Goal: Task Accomplishment & Management: Manage account settings

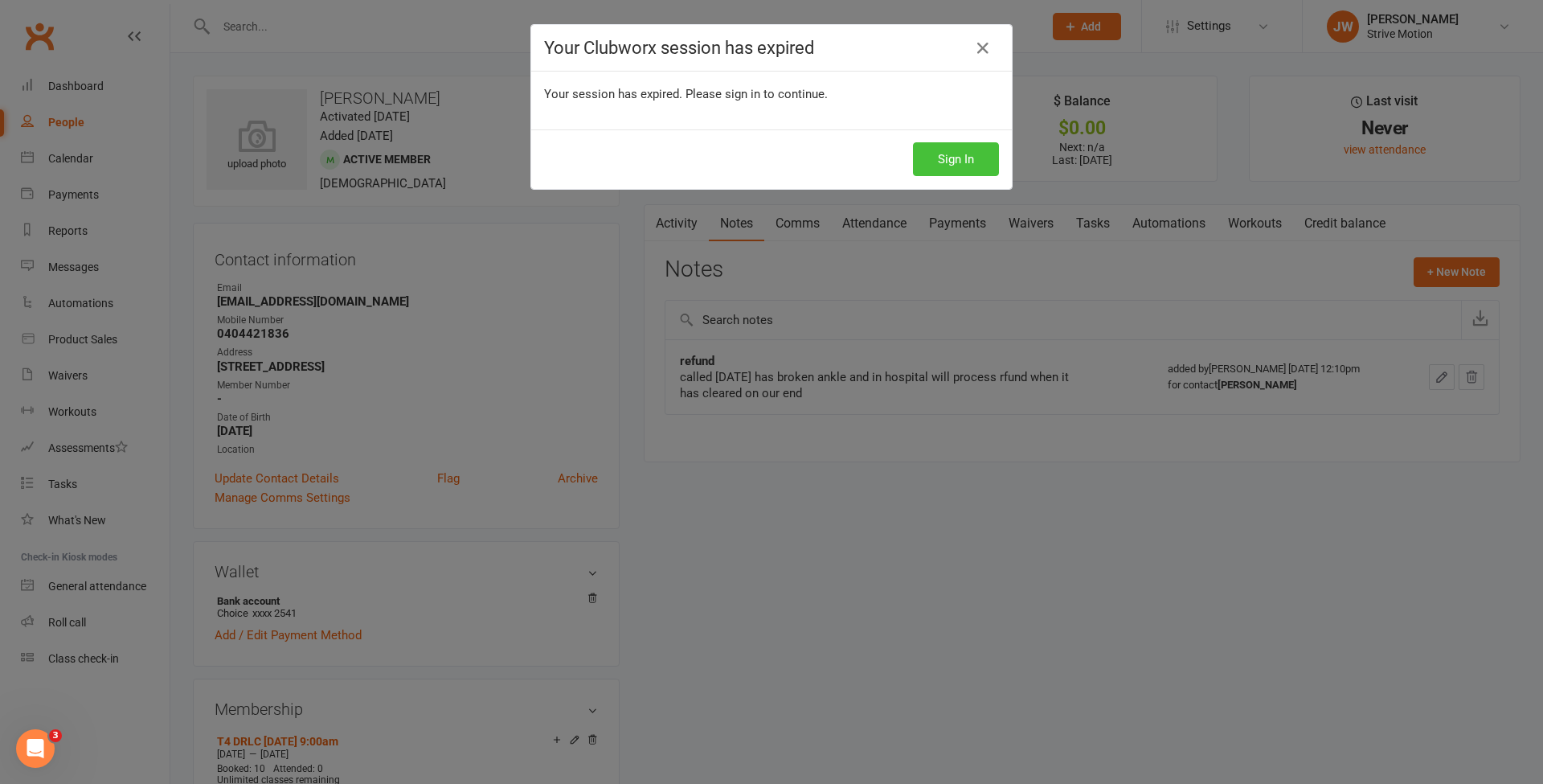
click at [942, 164] on button "Sign In" at bounding box center [956, 159] width 86 height 33
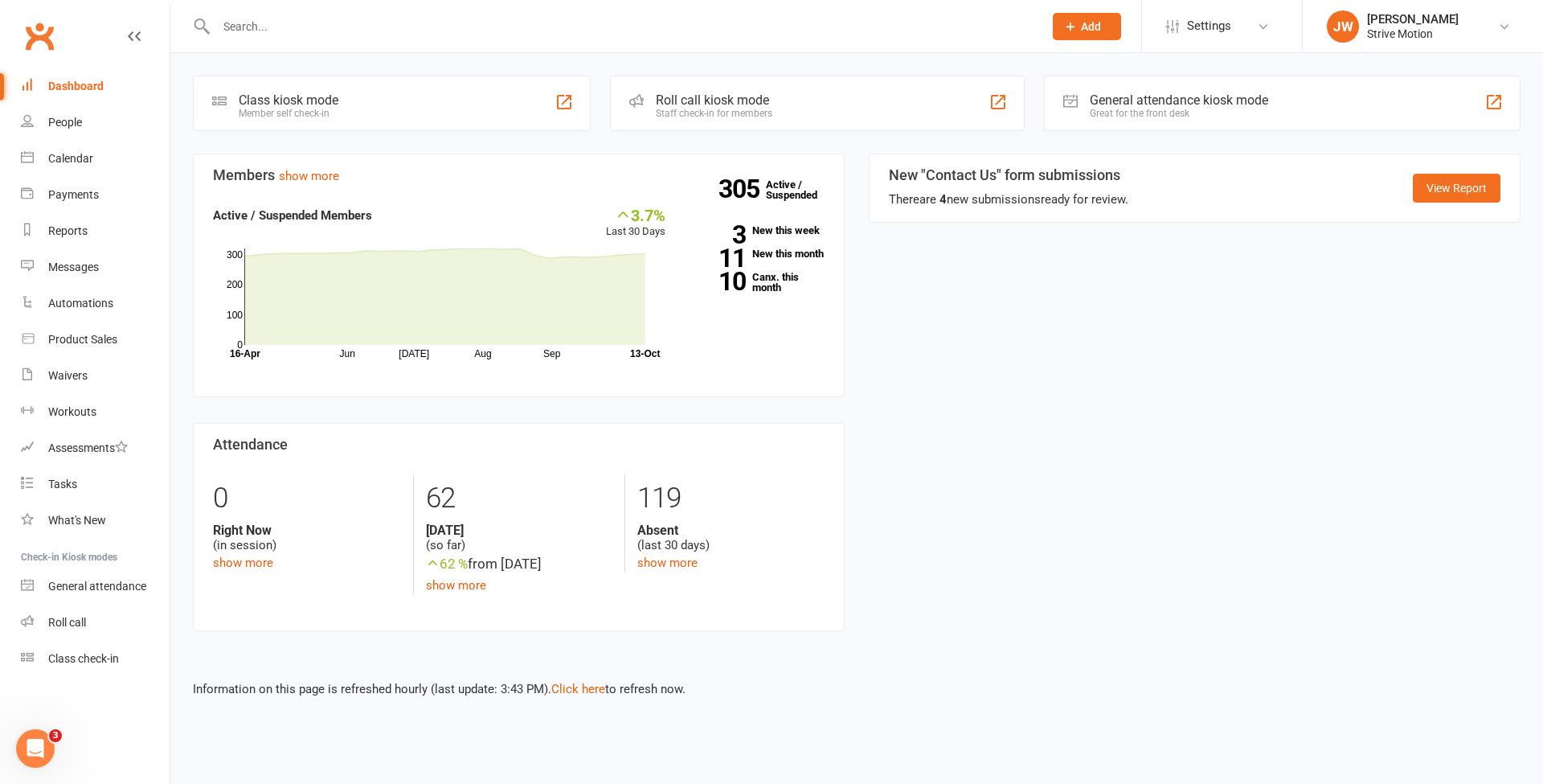
click at [276, 16] on input "text" at bounding box center [621, 26] width 821 height 23
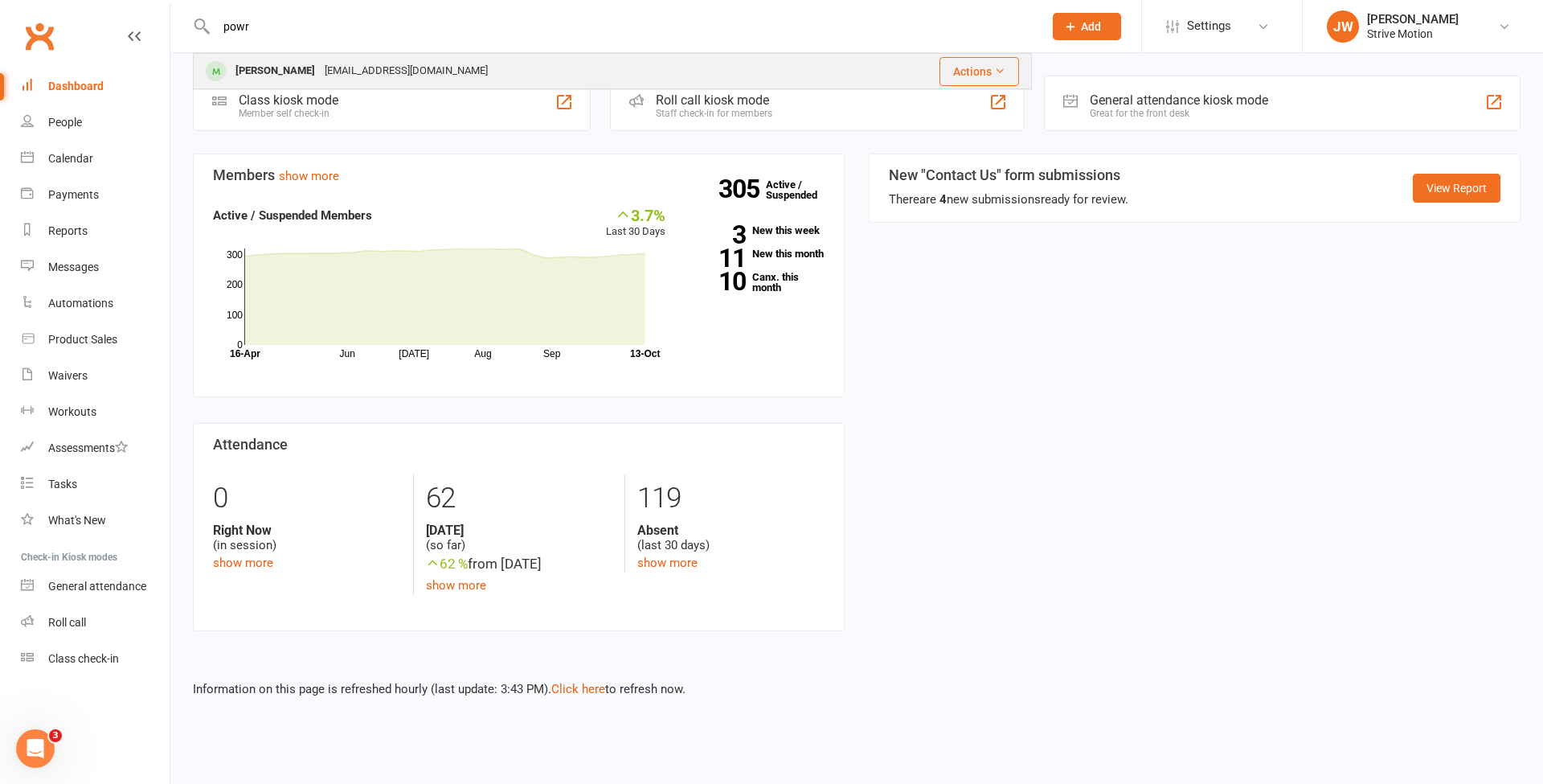
type input "powr"
click at [320, 63] on div "[EMAIL_ADDRESS][DOMAIN_NAME]" at bounding box center [406, 71] width 173 height 23
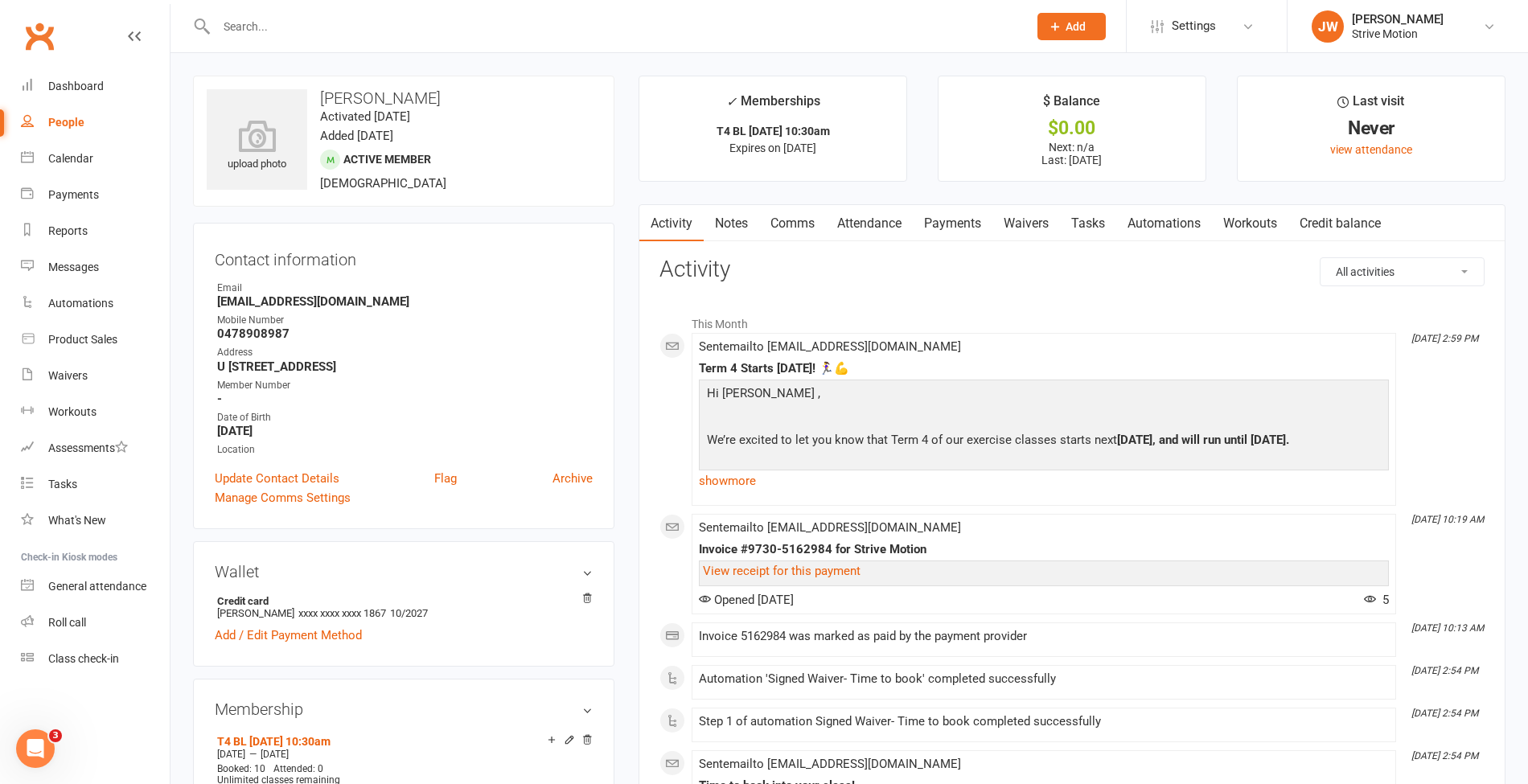
click at [976, 214] on link "Payments" at bounding box center [952, 224] width 79 height 37
